Goal: Information Seeking & Learning: Find specific fact

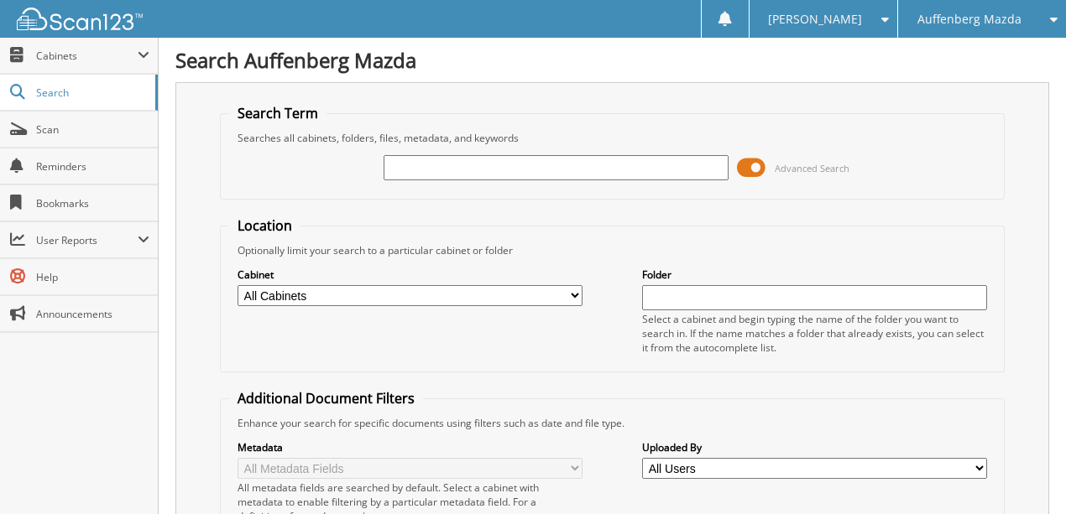
click at [430, 166] on input "text" at bounding box center [556, 167] width 345 height 25
type input "G6311505"
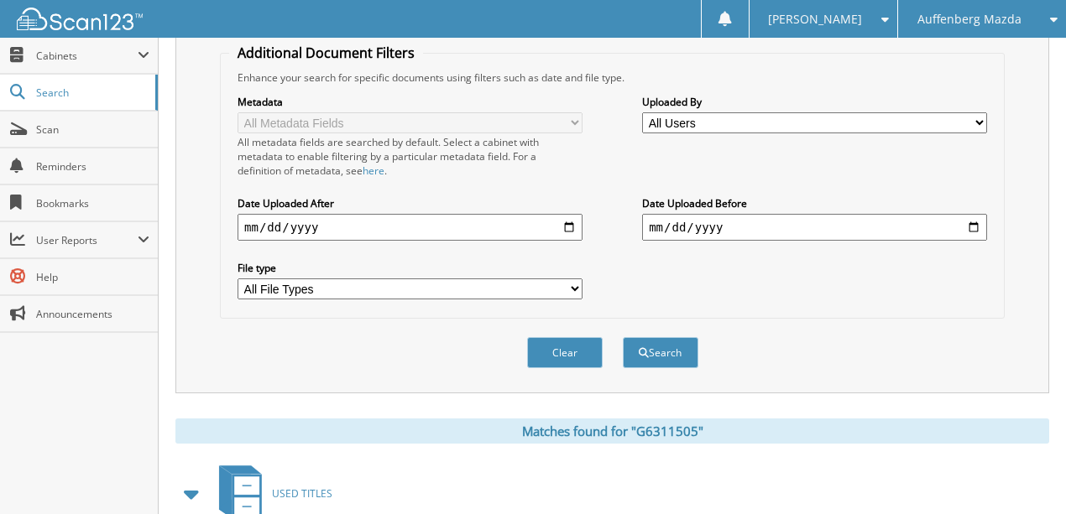
scroll to position [435, 0]
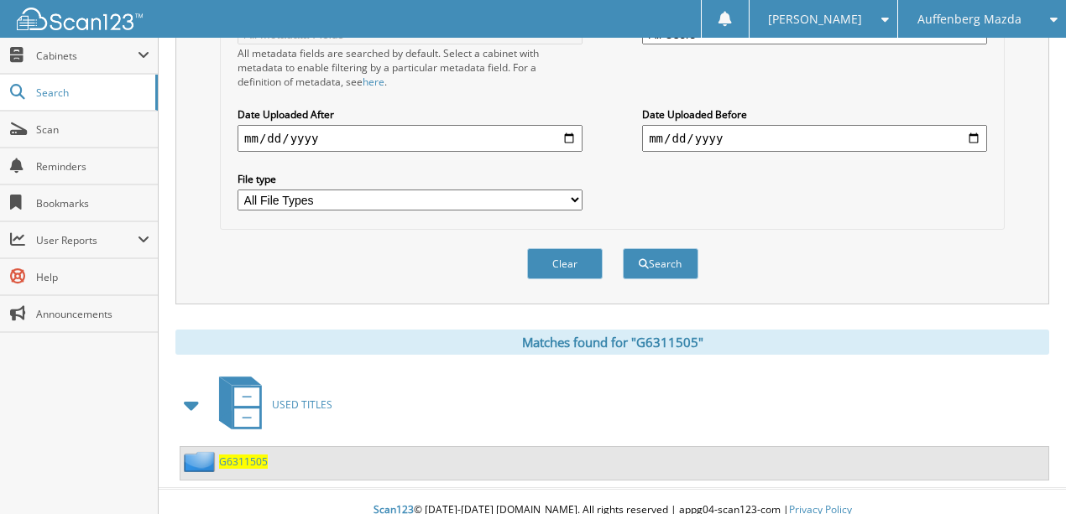
click at [232, 455] on span "G6311505" at bounding box center [243, 462] width 49 height 14
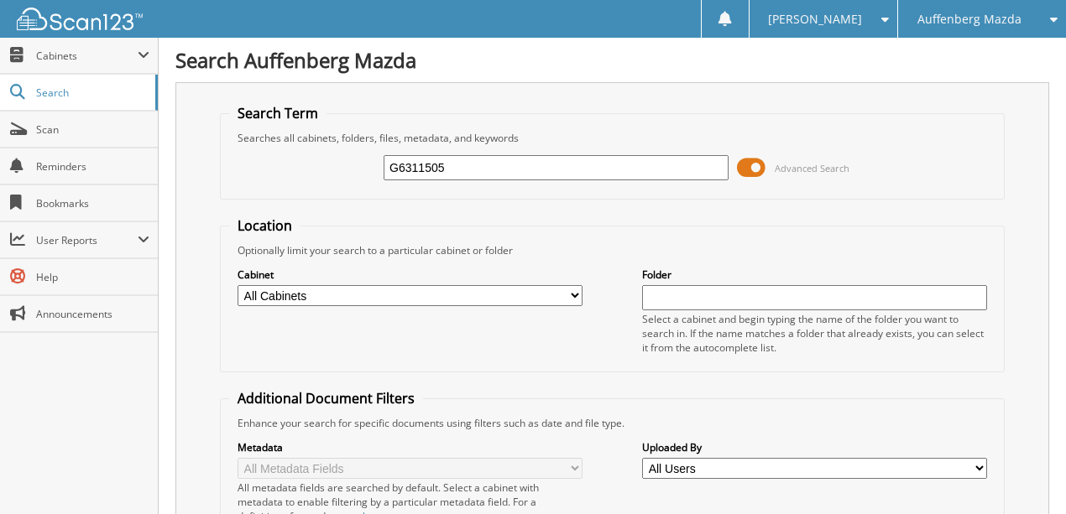
drag, startPoint x: 479, startPoint y: 171, endPoint x: 243, endPoint y: 188, distance: 236.4
click at [243, 187] on div "G6311505 Advanced Search" at bounding box center [612, 167] width 766 height 45
type input "ML303415"
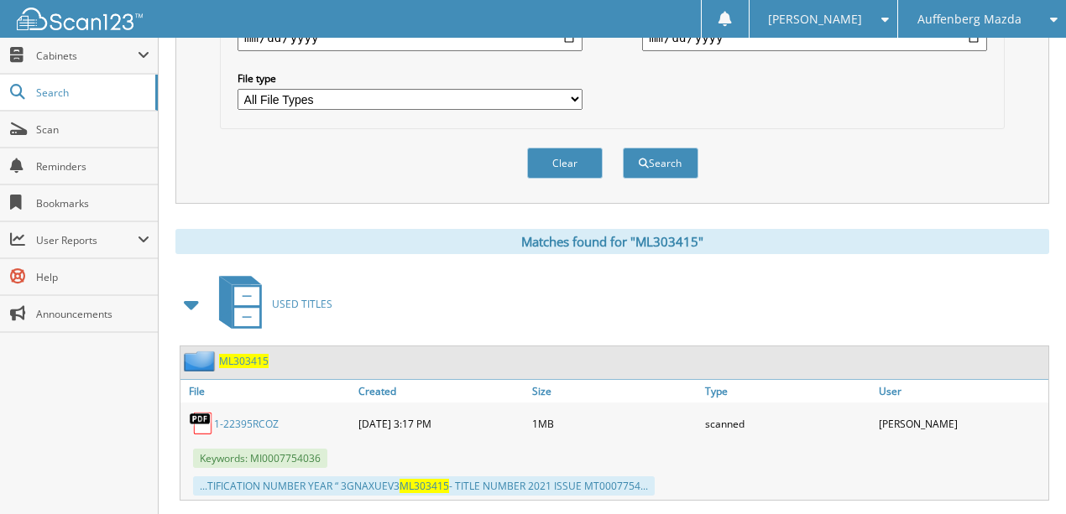
scroll to position [552, 0]
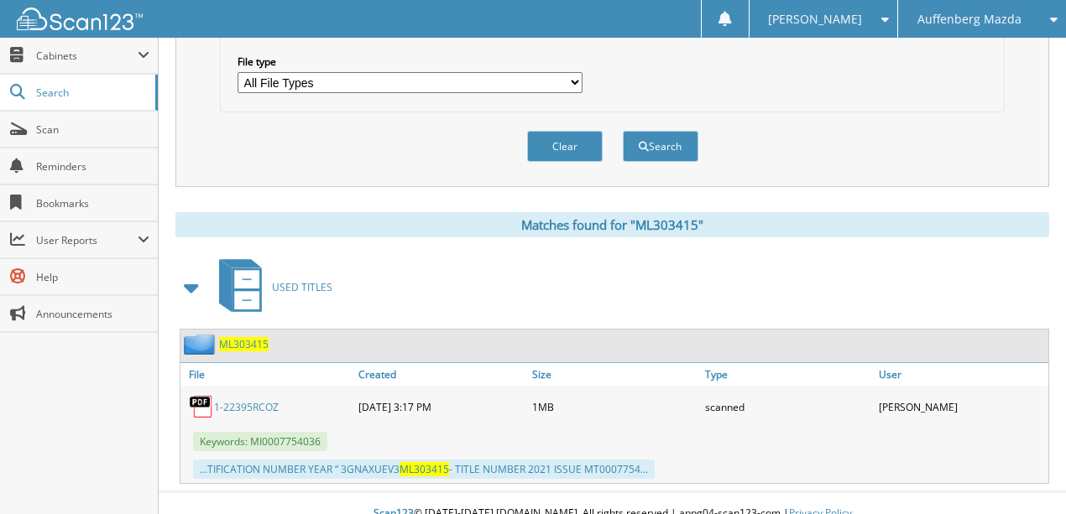
click at [228, 400] on link "1-22395RCOZ" at bounding box center [246, 407] width 65 height 14
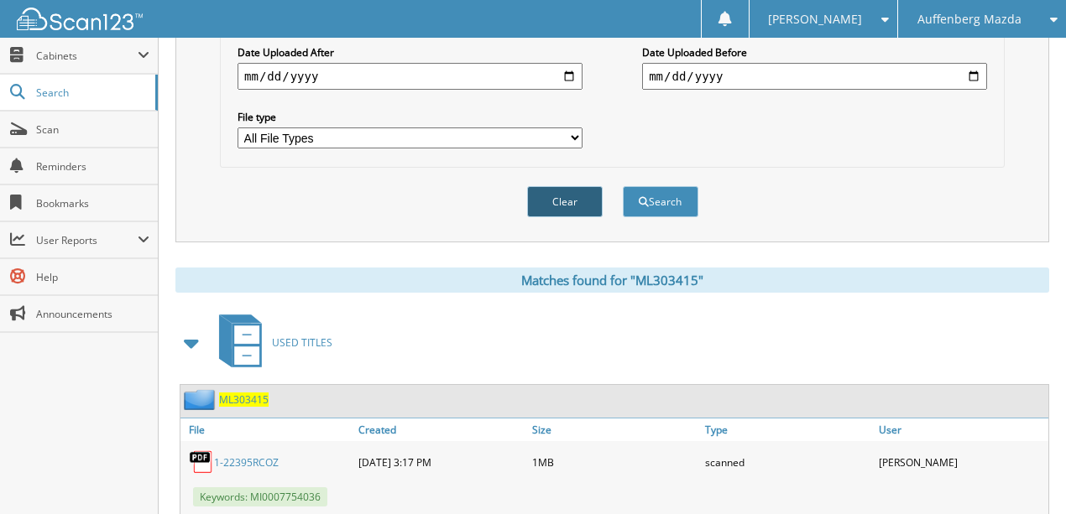
click at [574, 186] on button "Clear" at bounding box center [565, 201] width 76 height 31
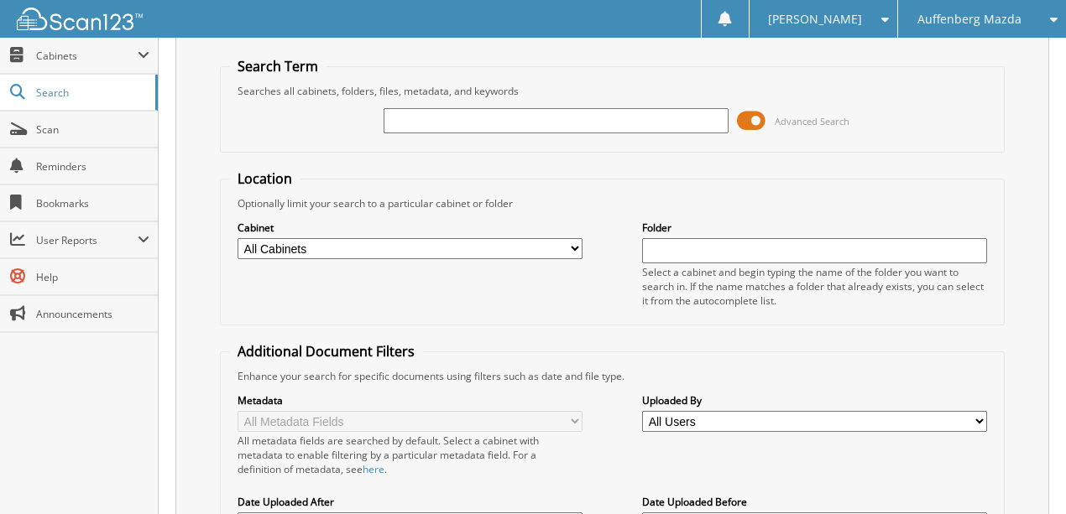
scroll to position [35, 0]
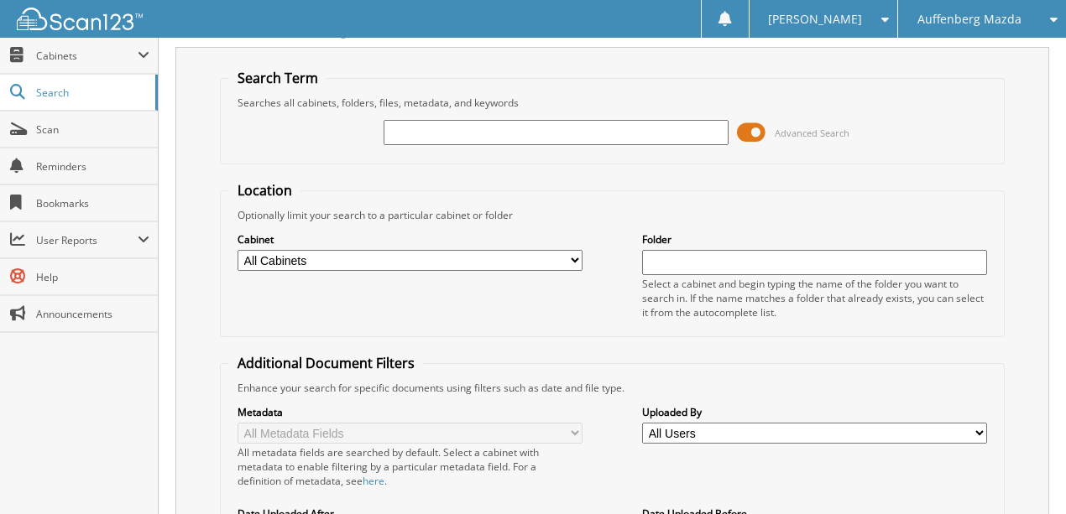
click at [436, 129] on input "text" at bounding box center [556, 132] width 345 height 25
type input "FW253070"
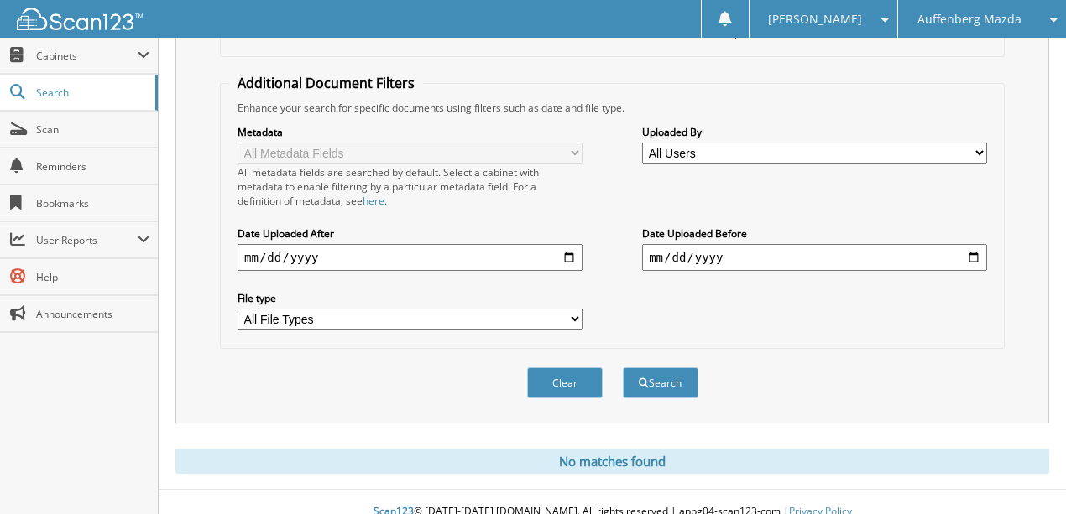
scroll to position [319, 0]
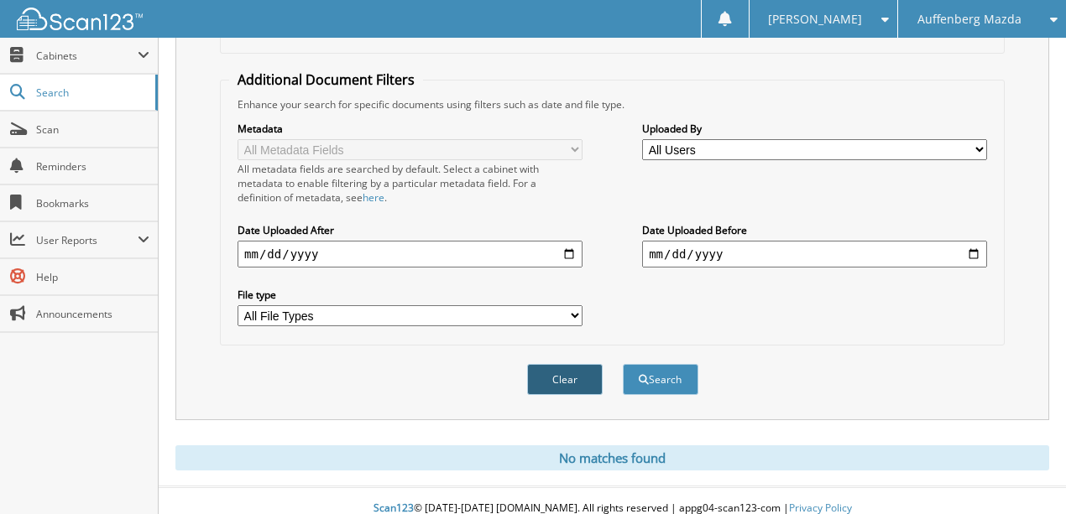
click at [562, 366] on button "Clear" at bounding box center [565, 379] width 76 height 31
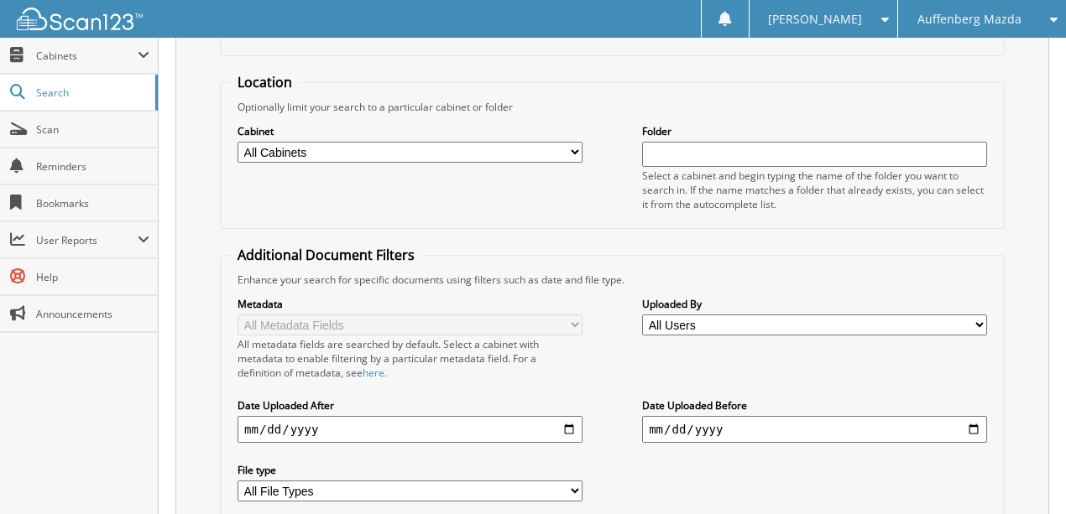
scroll to position [0, 0]
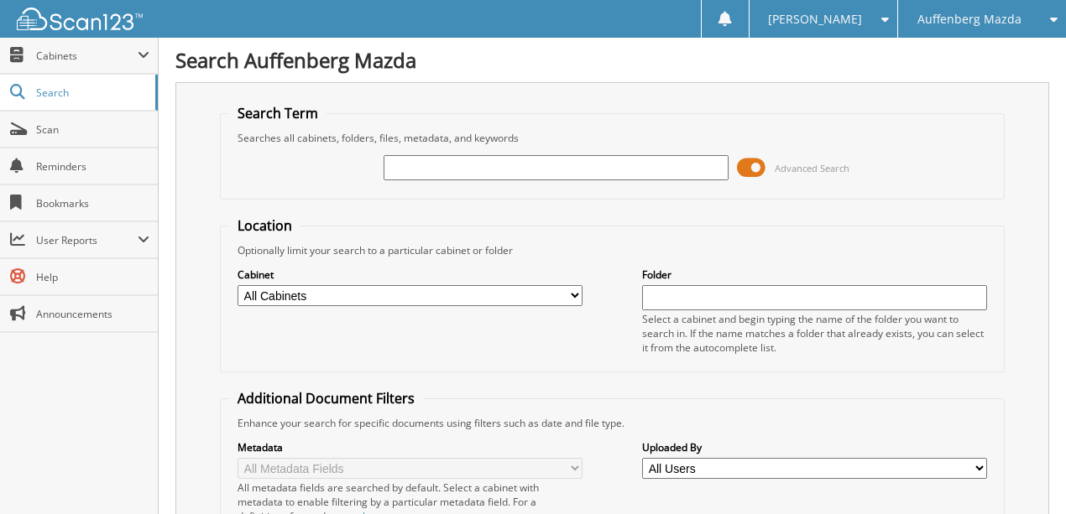
click at [428, 165] on input "text" at bounding box center [556, 167] width 345 height 25
type input "HH475948"
drag, startPoint x: 484, startPoint y: 168, endPoint x: 252, endPoint y: 186, distance: 233.2
click at [252, 186] on div "HH475948 Advanced Search" at bounding box center [612, 167] width 766 height 45
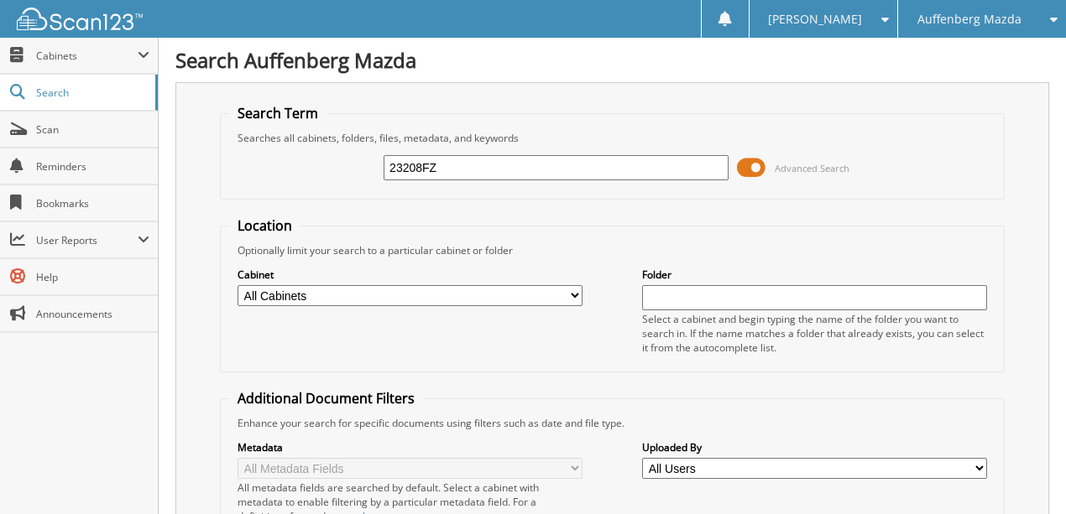
type input "23208FZ"
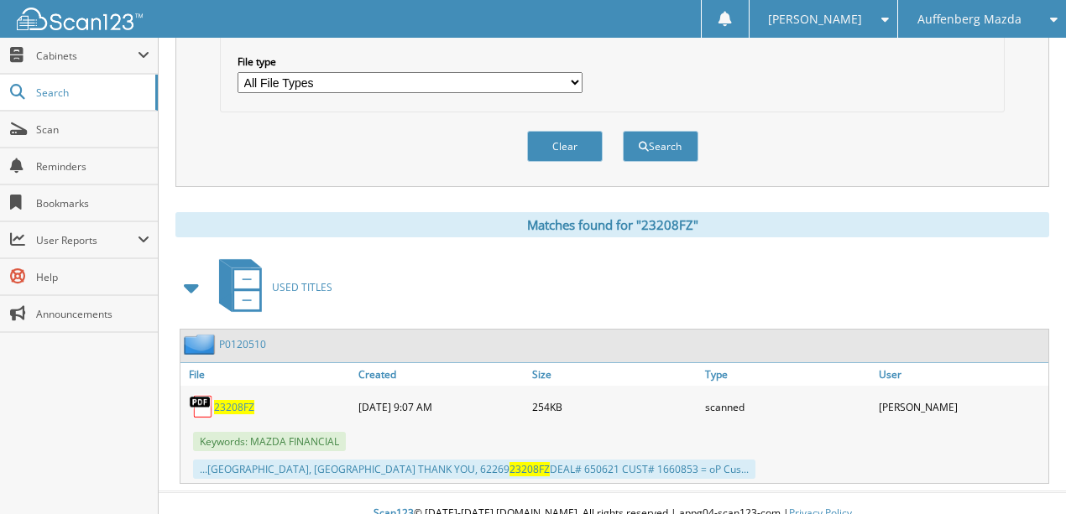
scroll to position [552, 0]
drag, startPoint x: 572, startPoint y: 135, endPoint x: 559, endPoint y: 139, distance: 14.1
click at [571, 135] on button "Clear" at bounding box center [565, 146] width 76 height 31
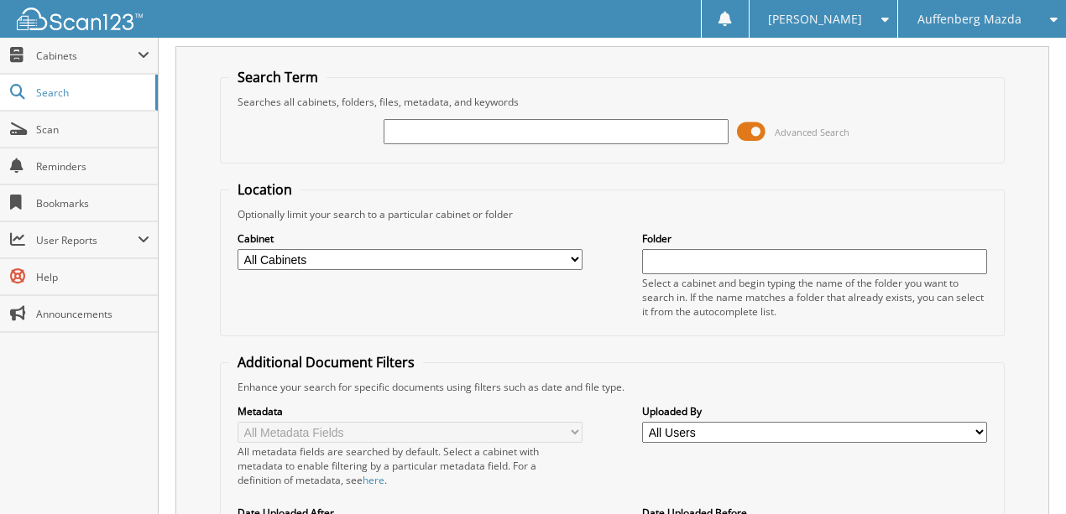
scroll to position [35, 0]
click at [437, 129] on input "text" at bounding box center [556, 132] width 345 height 25
type input "JF294261"
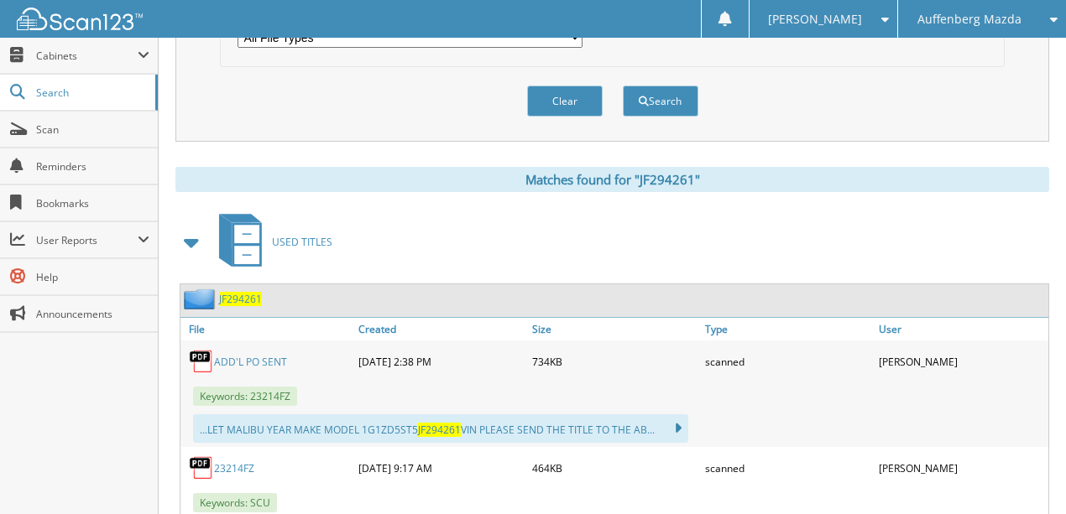
scroll to position [615, 0]
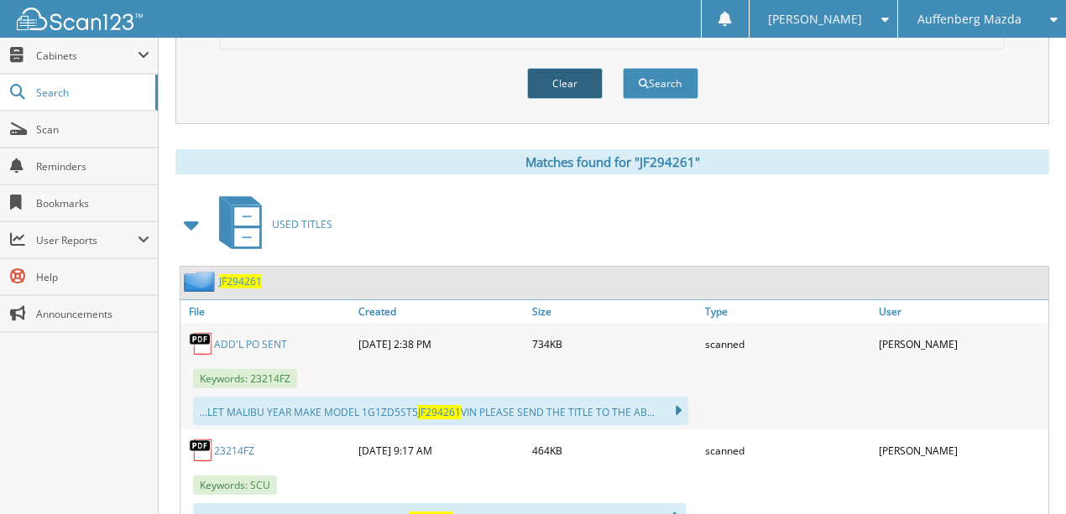
click at [579, 68] on button "Clear" at bounding box center [565, 83] width 76 height 31
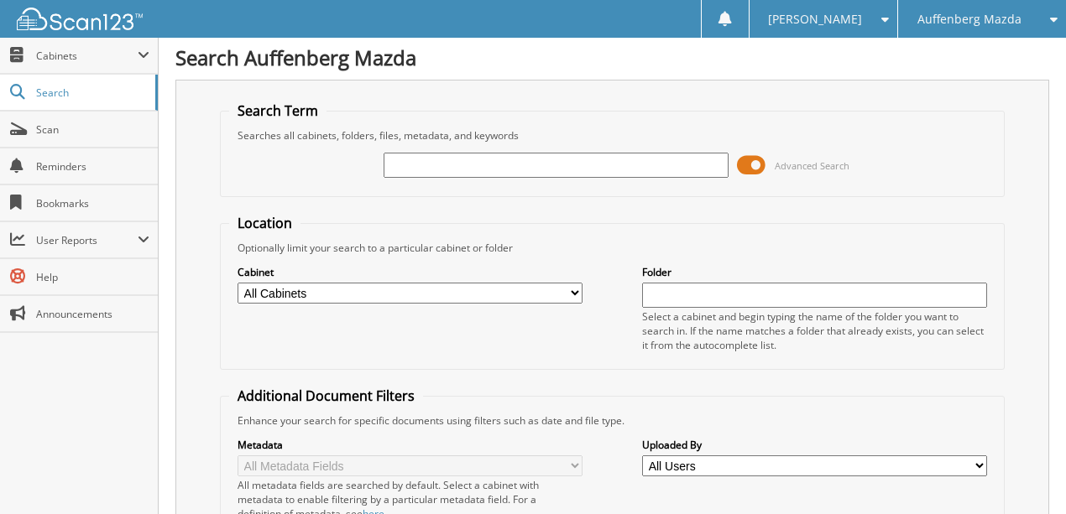
scroll to position [0, 0]
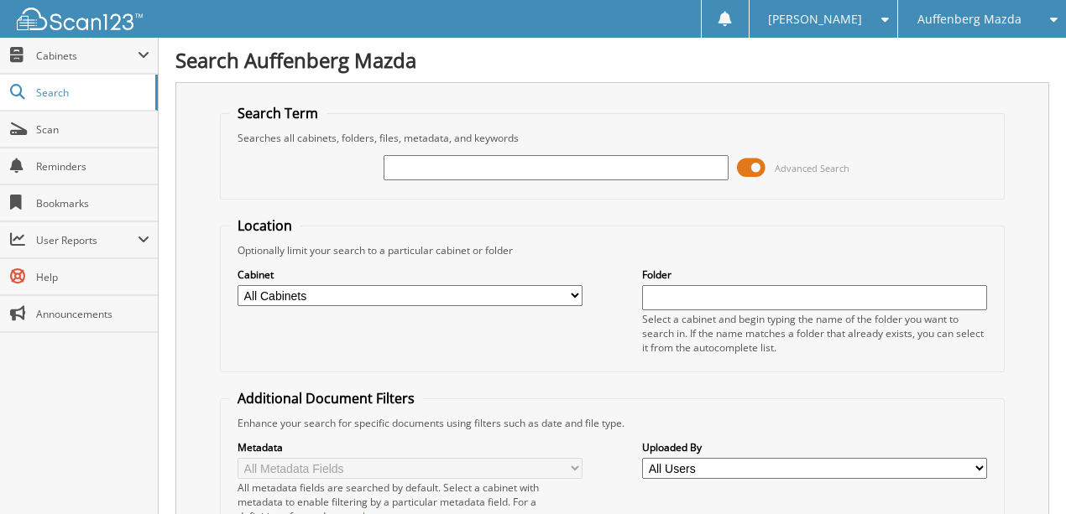
click at [443, 175] on input "text" at bounding box center [556, 167] width 345 height 25
type input "JUA08570"
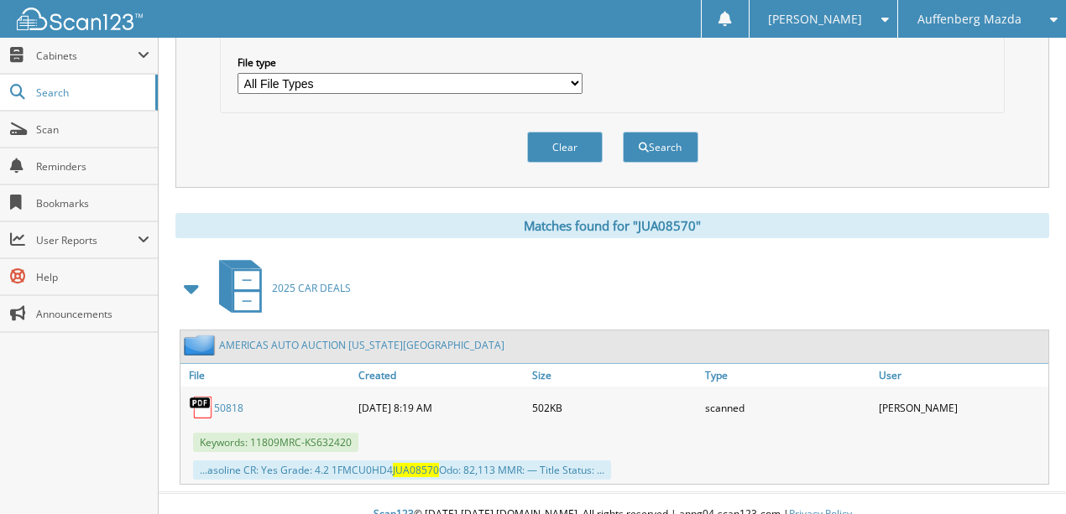
scroll to position [552, 0]
drag, startPoint x: 575, startPoint y: 132, endPoint x: 554, endPoint y: 138, distance: 22.0
click at [574, 132] on button "Clear" at bounding box center [565, 146] width 76 height 31
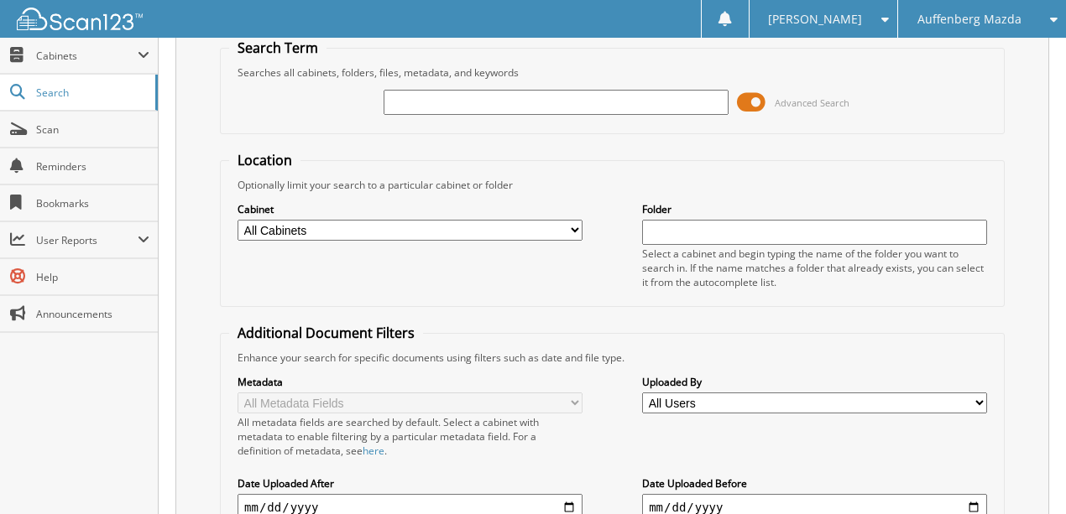
scroll to position [35, 0]
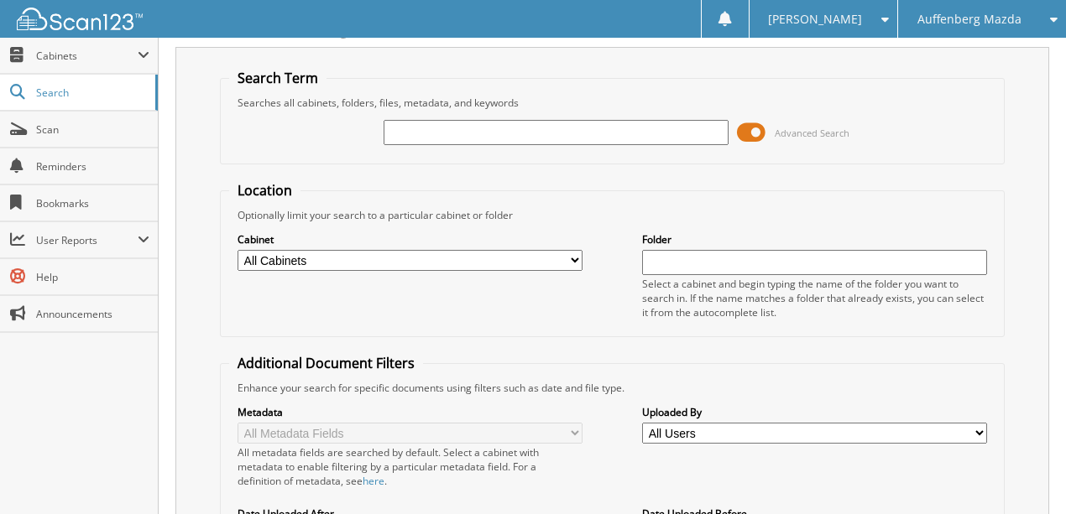
click at [457, 138] on input "text" at bounding box center [556, 132] width 345 height 25
type input "GD930455"
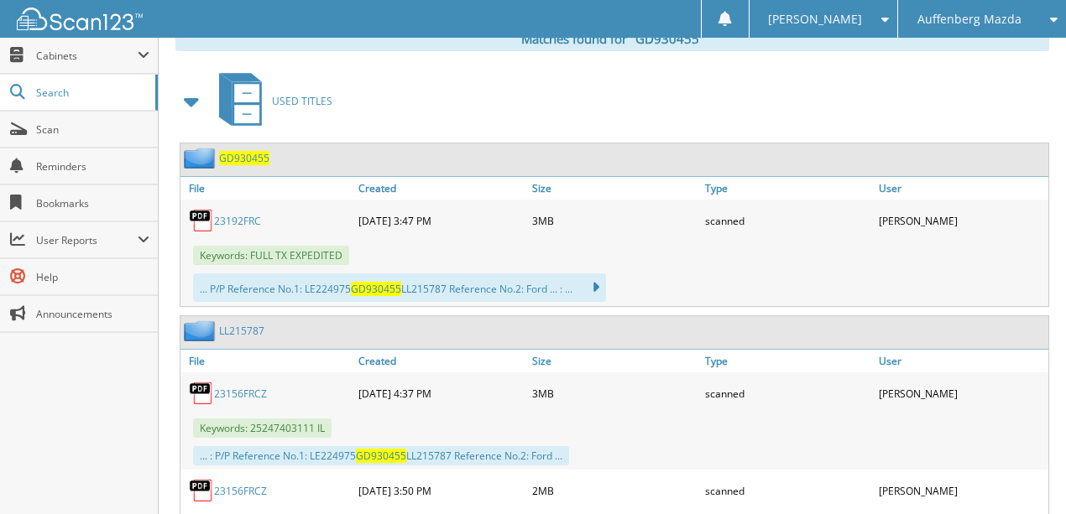
scroll to position [783, 0]
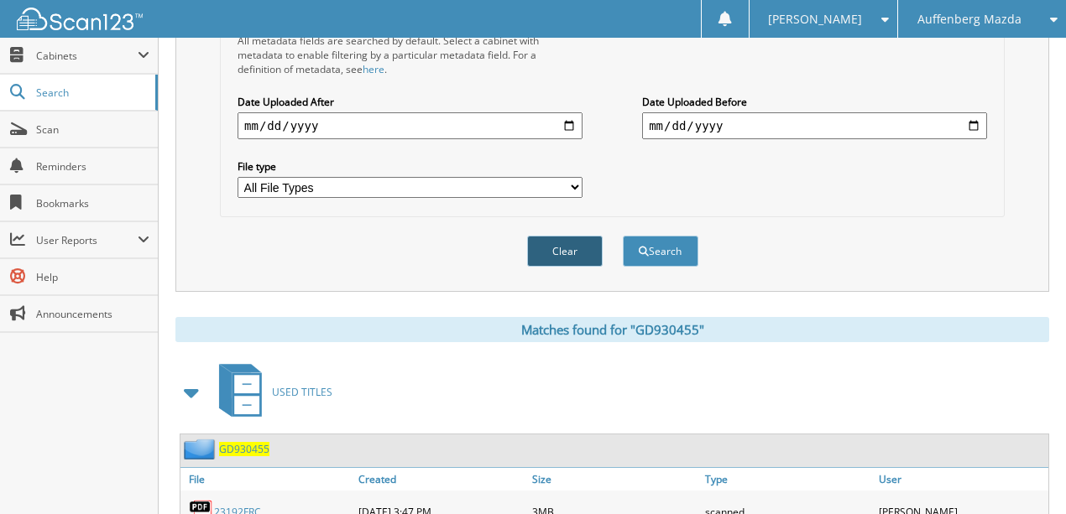
click at [577, 236] on button "Clear" at bounding box center [565, 251] width 76 height 31
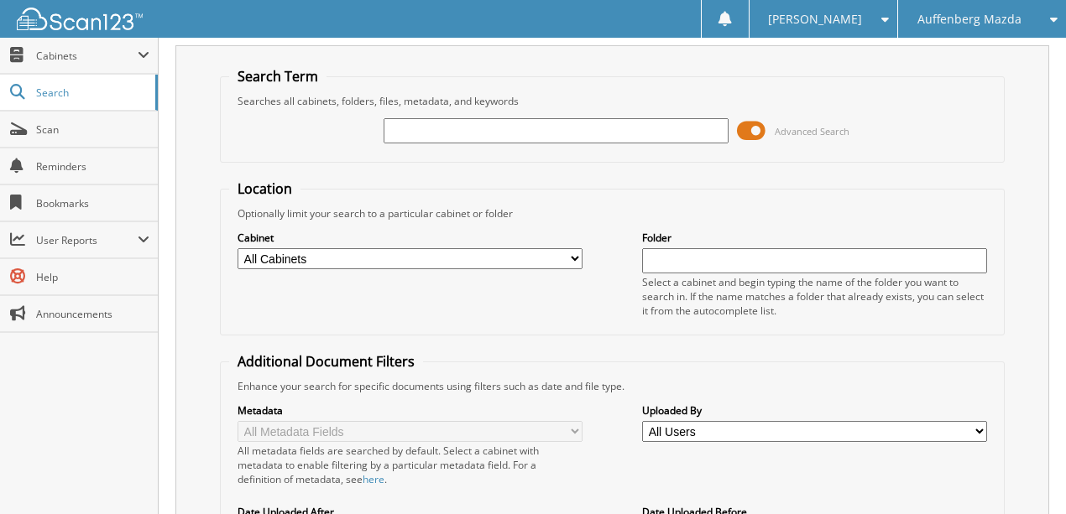
scroll to position [35, 0]
click at [440, 133] on input "text" at bounding box center [556, 132] width 345 height 25
type input "KW521161"
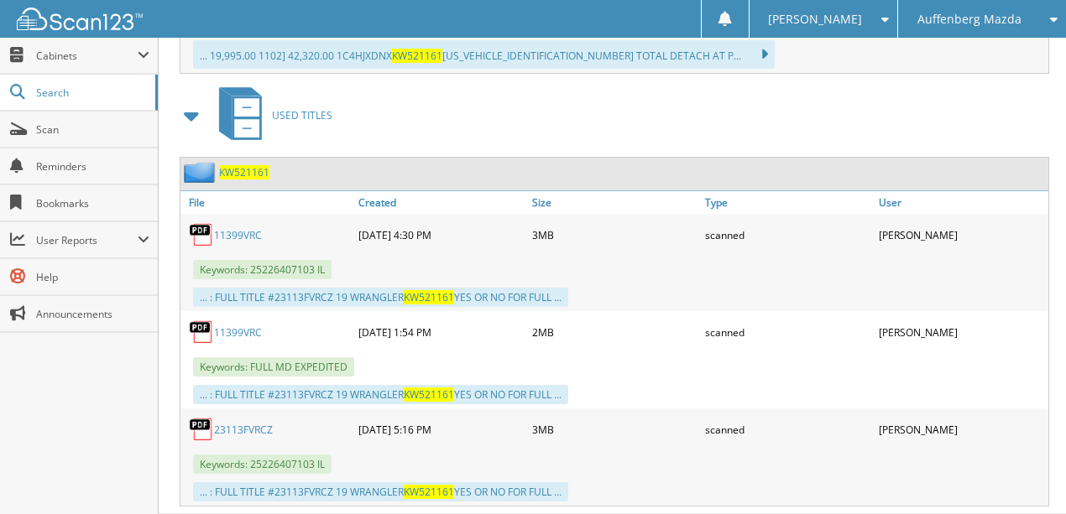
scroll to position [988, 0]
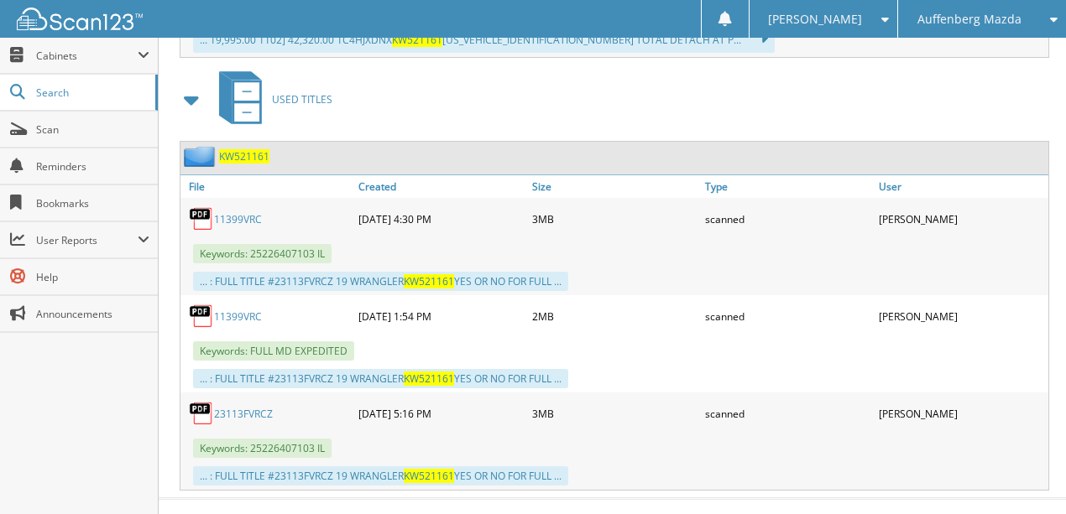
click at [232, 407] on link "23113FVRCZ" at bounding box center [243, 414] width 59 height 14
